Goal: Task Accomplishment & Management: Complete application form

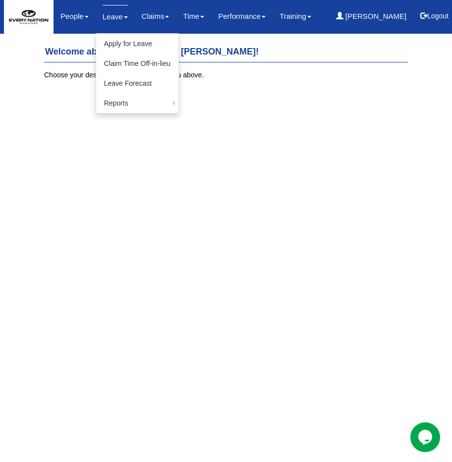
click at [120, 12] on link "Leave" at bounding box center [115, 16] width 25 height 23
click at [131, 42] on link "Apply for Leave" at bounding box center [137, 44] width 82 height 20
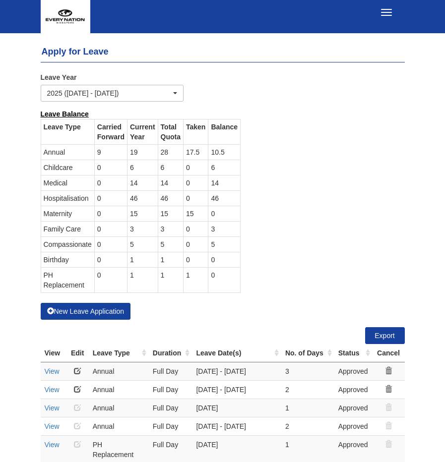
select select "50"
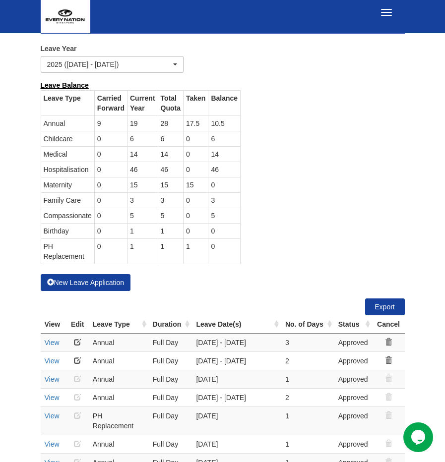
scroll to position [31, 0]
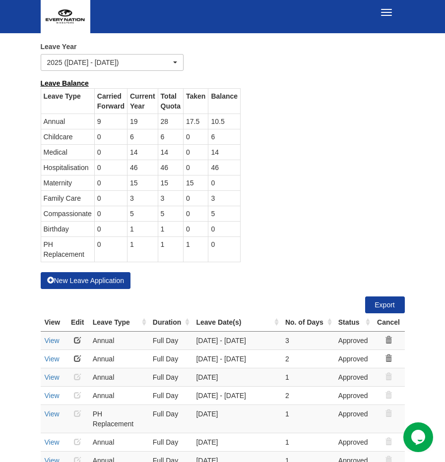
click at [223, 119] on td "10.5" at bounding box center [224, 121] width 32 height 15
click at [306, 133] on div "Leave Balance Leave Type Carried Forward Current Year Total Quota Taken Balance…" at bounding box center [215, 175] width 364 height 194
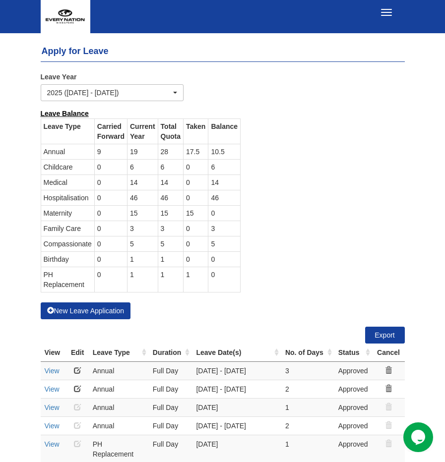
scroll to position [0, 0]
click at [0, 0] on button "Logout" at bounding box center [0, 0] width 0 height 0
